Goal: Task Accomplishment & Management: Manage account settings

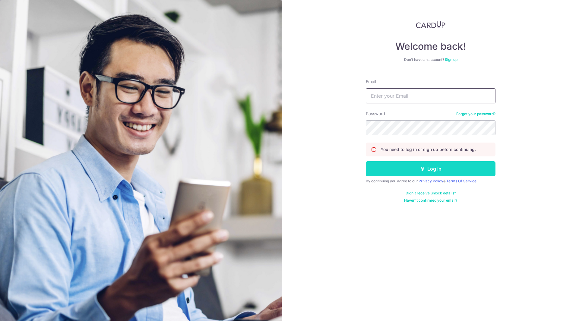
type input "[PERSON_NAME][EMAIL_ADDRESS][PERSON_NAME][DOMAIN_NAME]"
click at [430, 168] on button "Log in" at bounding box center [431, 168] width 130 height 15
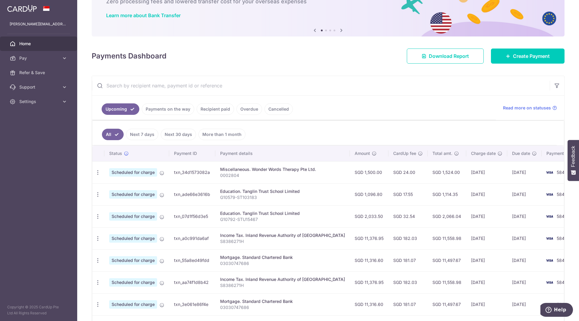
scroll to position [40, 0]
